Goal: Task Accomplishment & Management: Use online tool/utility

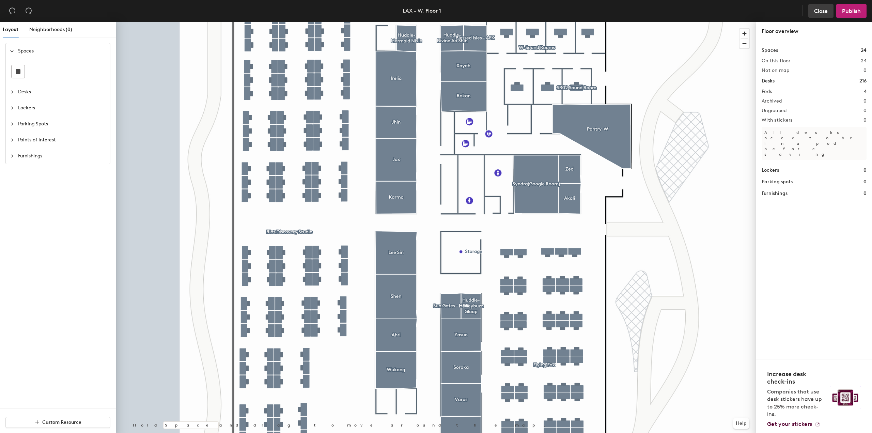
click at [823, 14] on button "Close" at bounding box center [821, 11] width 25 height 14
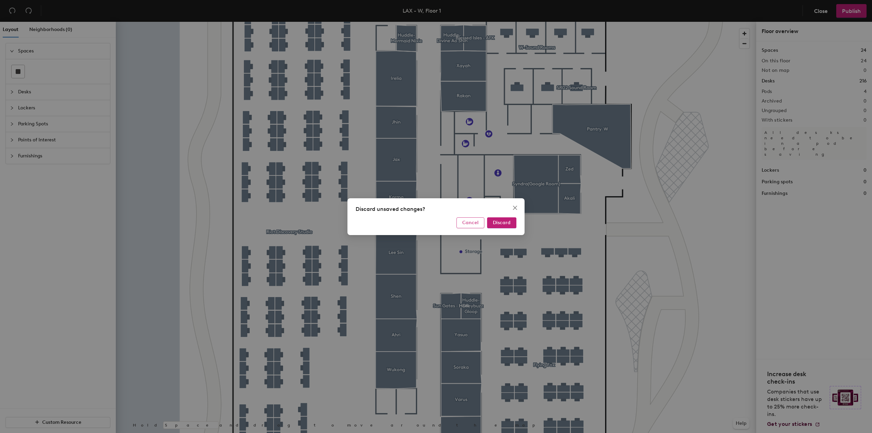
click at [466, 222] on span "Cancel" at bounding box center [470, 223] width 16 height 6
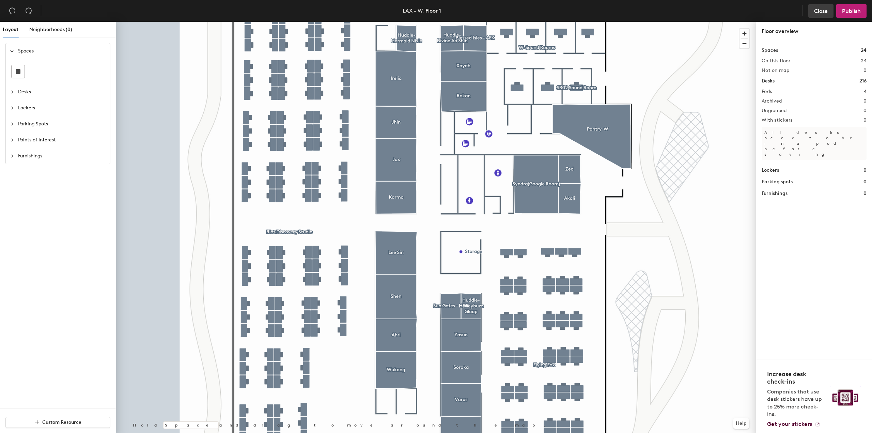
click at [814, 14] on button "Close" at bounding box center [821, 11] width 25 height 14
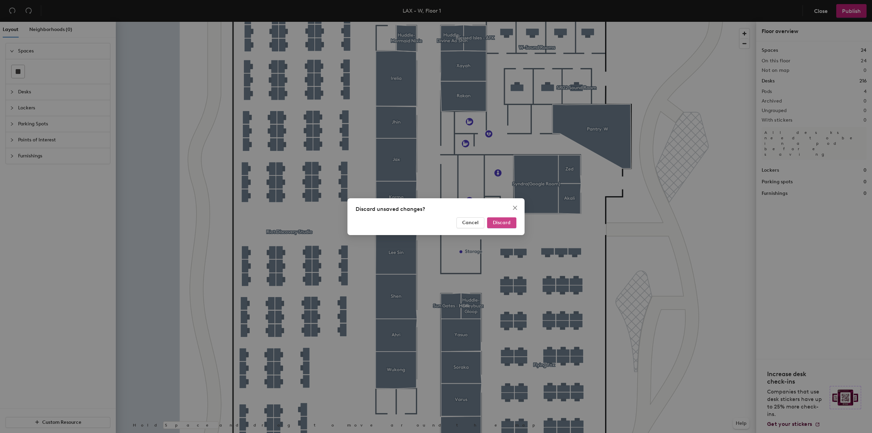
click at [507, 222] on span "Discard" at bounding box center [502, 223] width 18 height 6
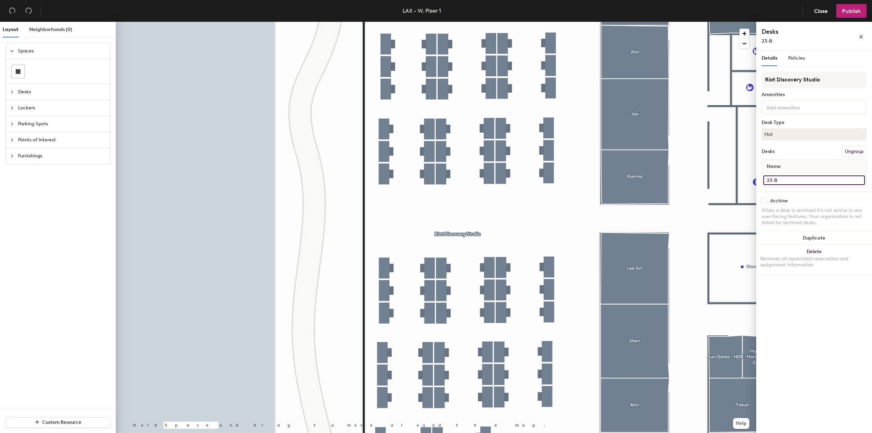
click at [821, 180] on input "23-B" at bounding box center [815, 181] width 102 height 10
type input "23-B : Drop-In Shared Desk"
click at [842, 15] on button "Publish" at bounding box center [852, 11] width 30 height 14
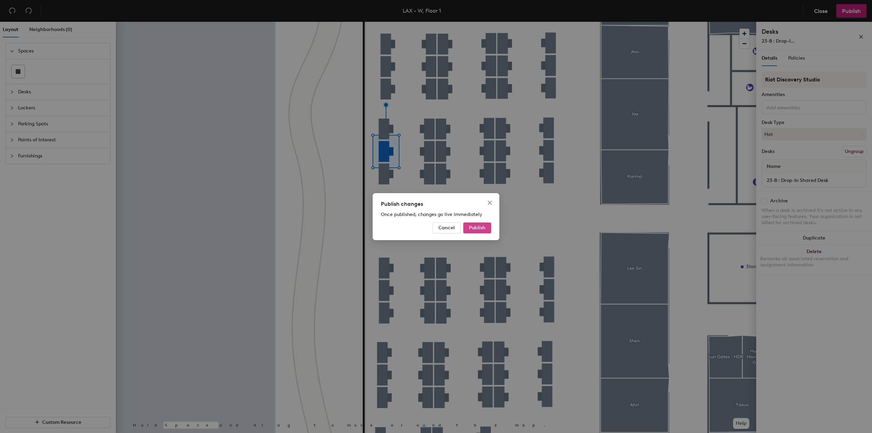
click at [471, 228] on span "Publish" at bounding box center [477, 228] width 16 height 6
